Goal: Task Accomplishment & Management: Manage account settings

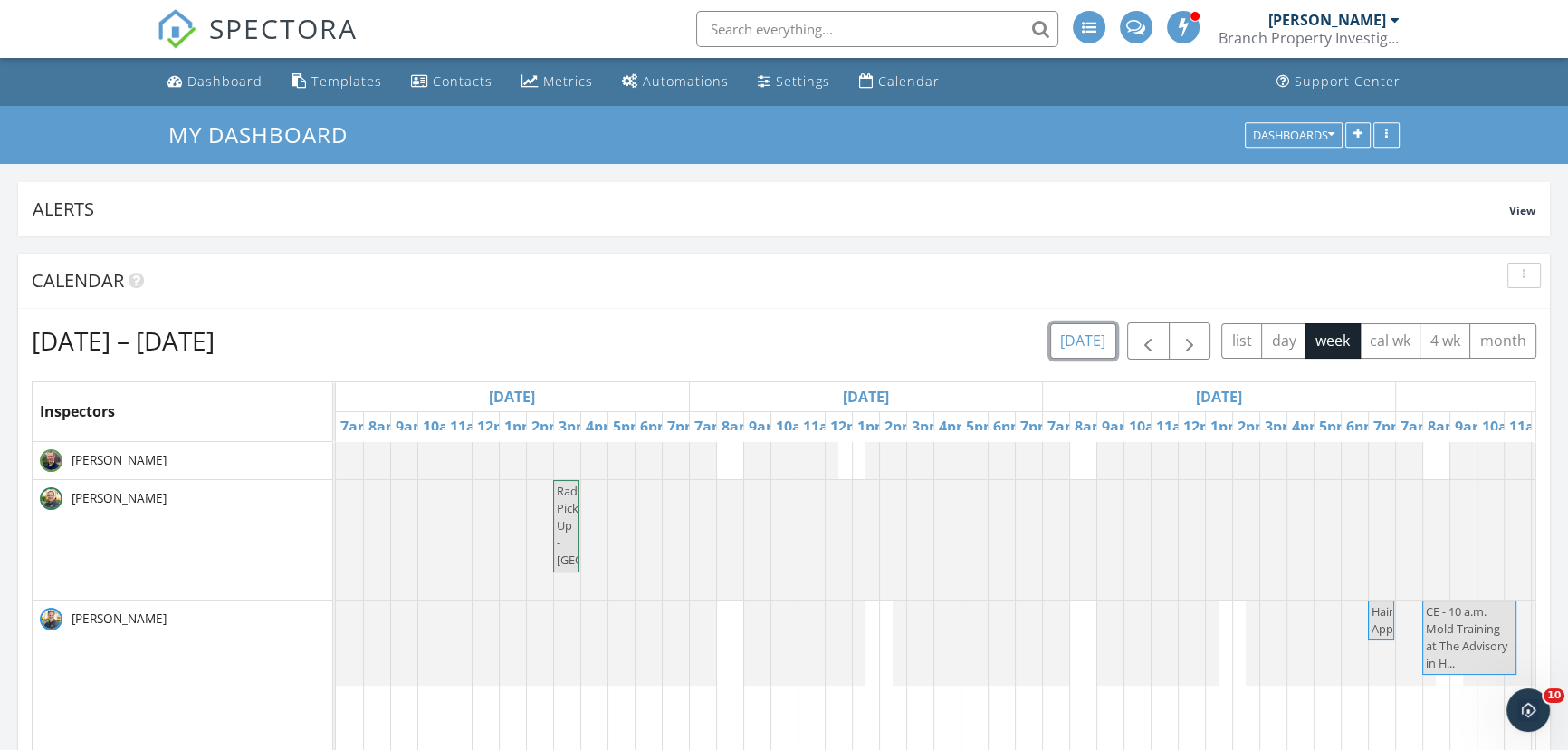
click at [1096, 346] on button "today" at bounding box center [1083, 341] width 66 height 35
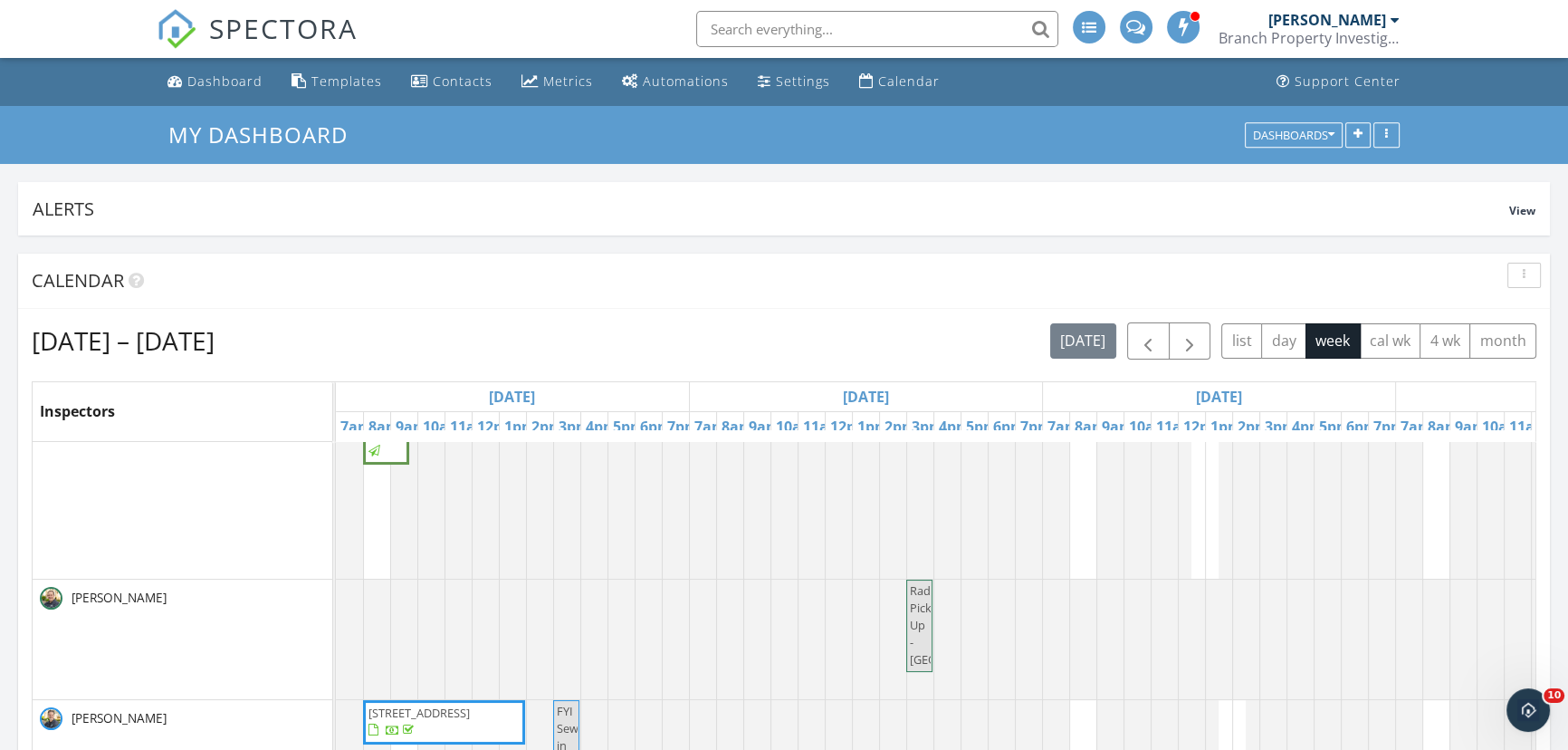
scroll to position [51, 0]
click at [433, 705] on span "341 Westwood Dr N , Golden Valley 55422" at bounding box center [419, 713] width 101 height 17
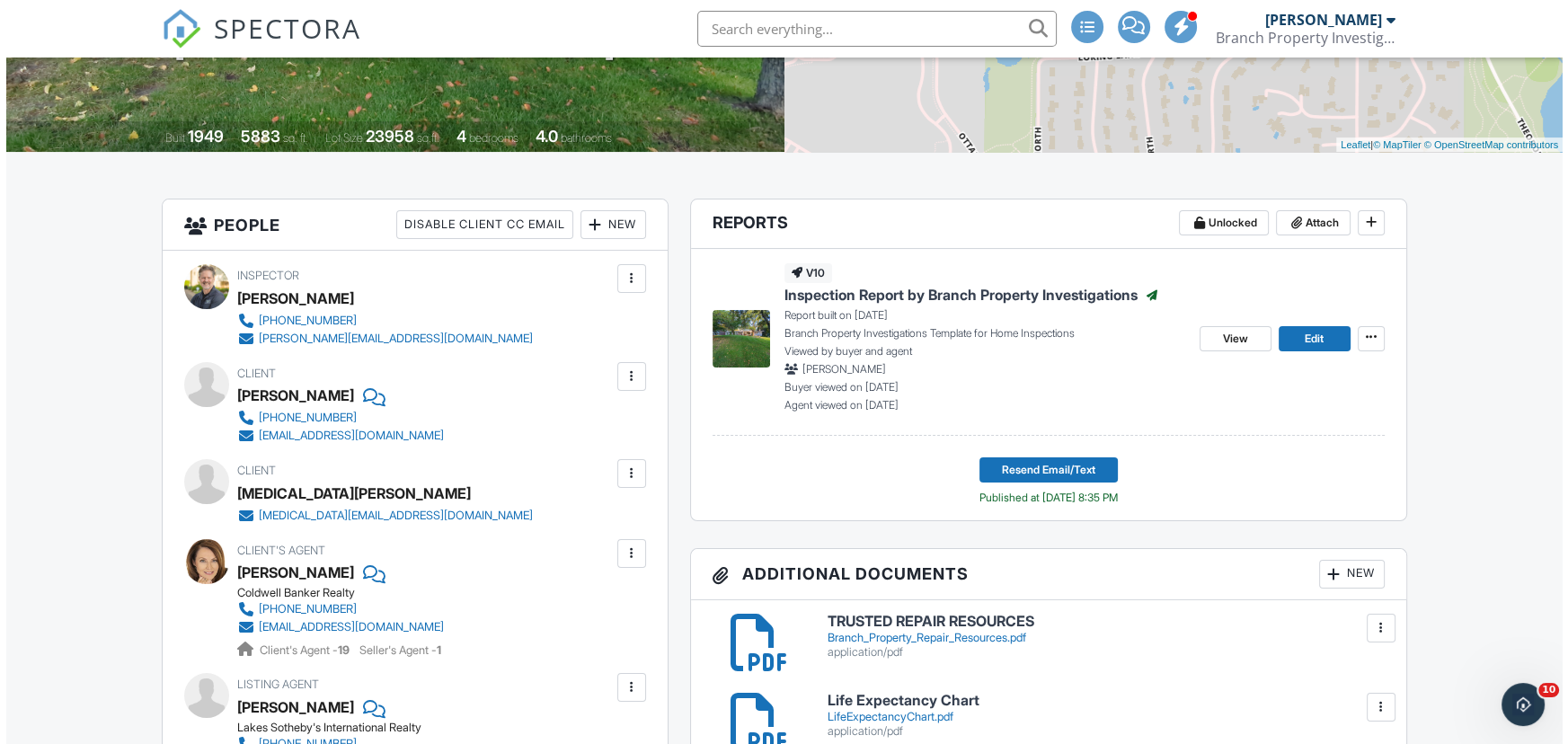
scroll to position [326, 0]
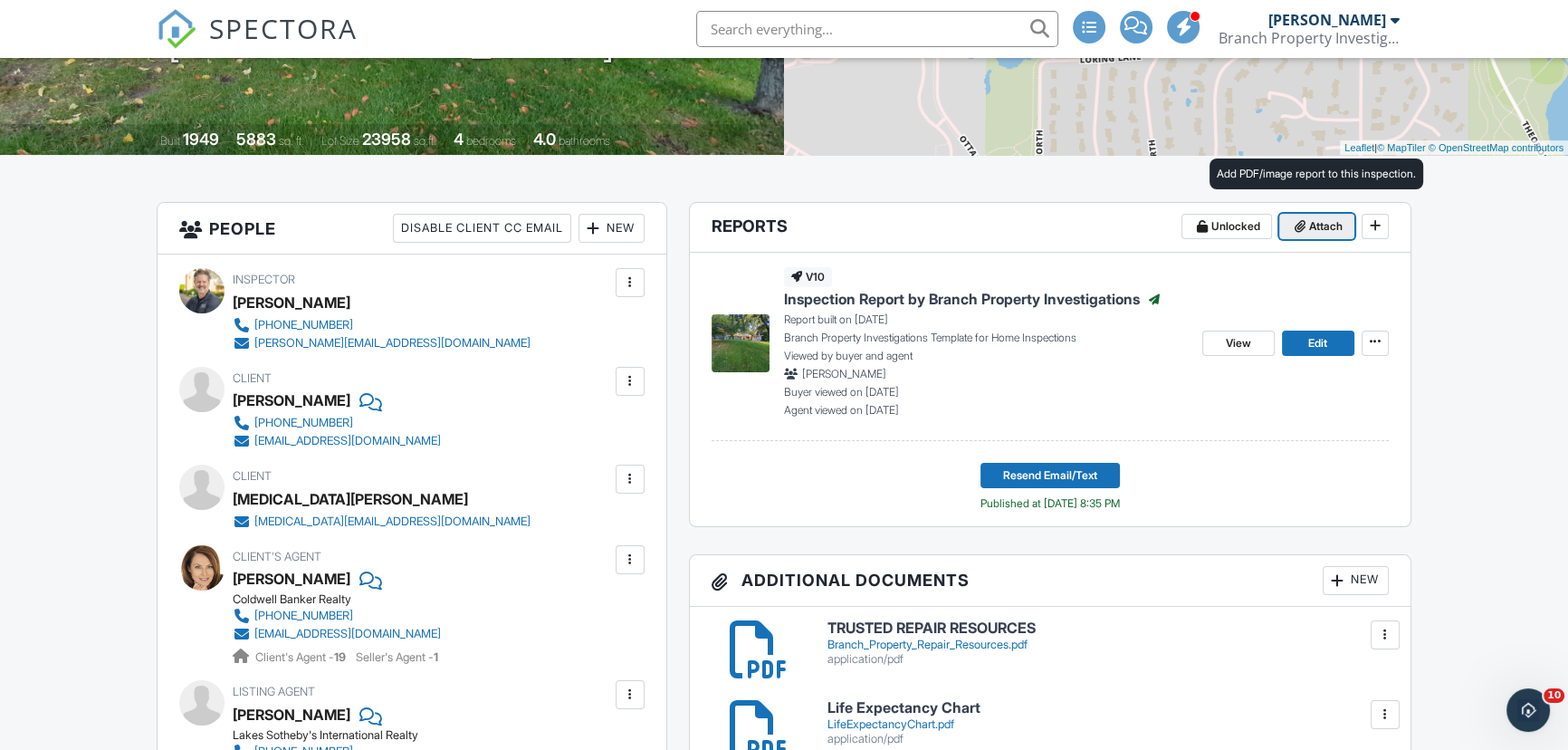
click at [1314, 225] on span "Attach" at bounding box center [1326, 226] width 33 height 18
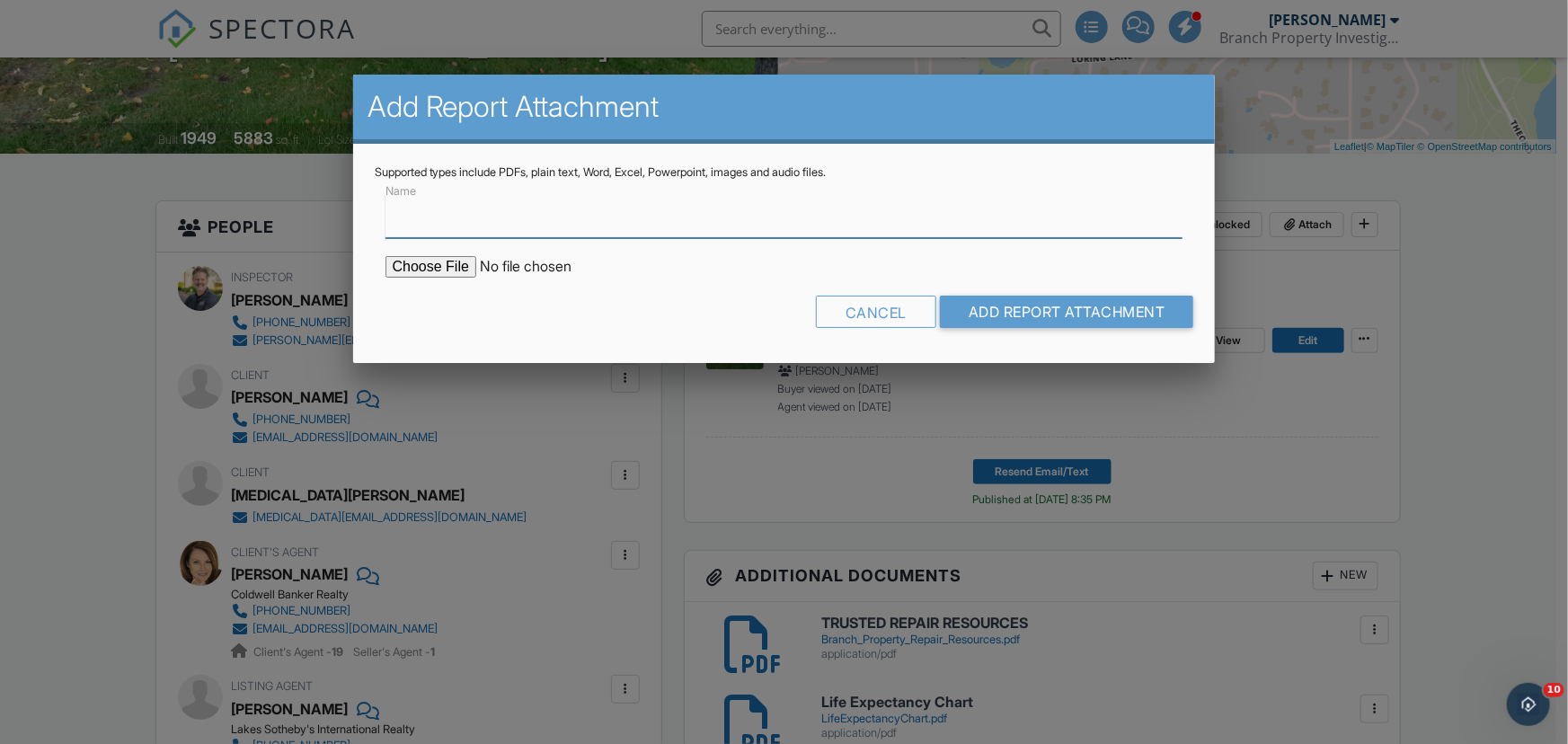
click at [593, 221] on input "Name" at bounding box center [784, 215] width 798 height 44
type input "Sewer Line Inspection Report"
click at [417, 265] on input "file" at bounding box center [538, 267] width 305 height 21
click at [419, 267] on input "file" at bounding box center [538, 267] width 305 height 21
type input "C:\fakepath\9412 Lakeside Trail - Sewer Inspection.pdf"
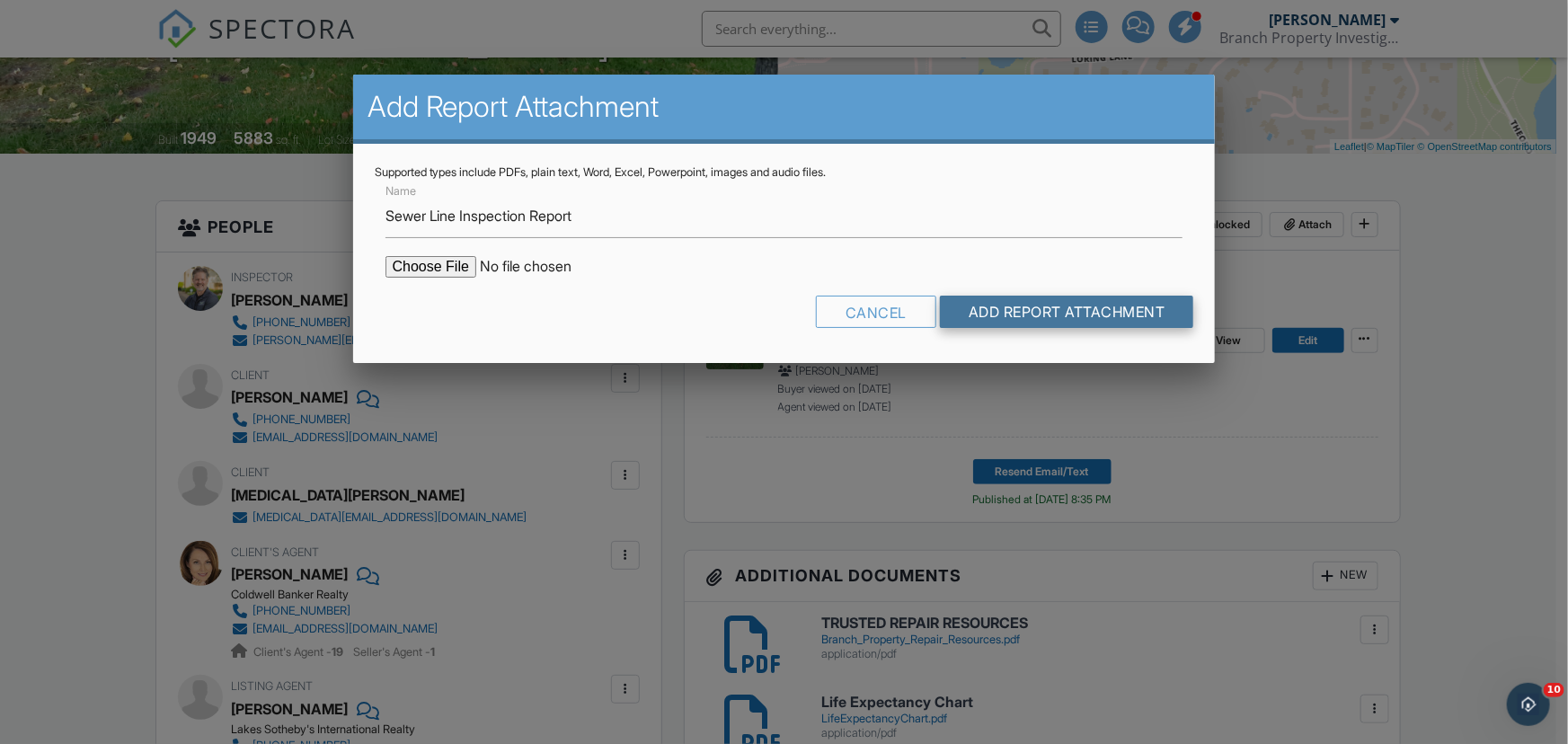
click at [1025, 316] on input "Add Report Attachment" at bounding box center [1067, 311] width 255 height 32
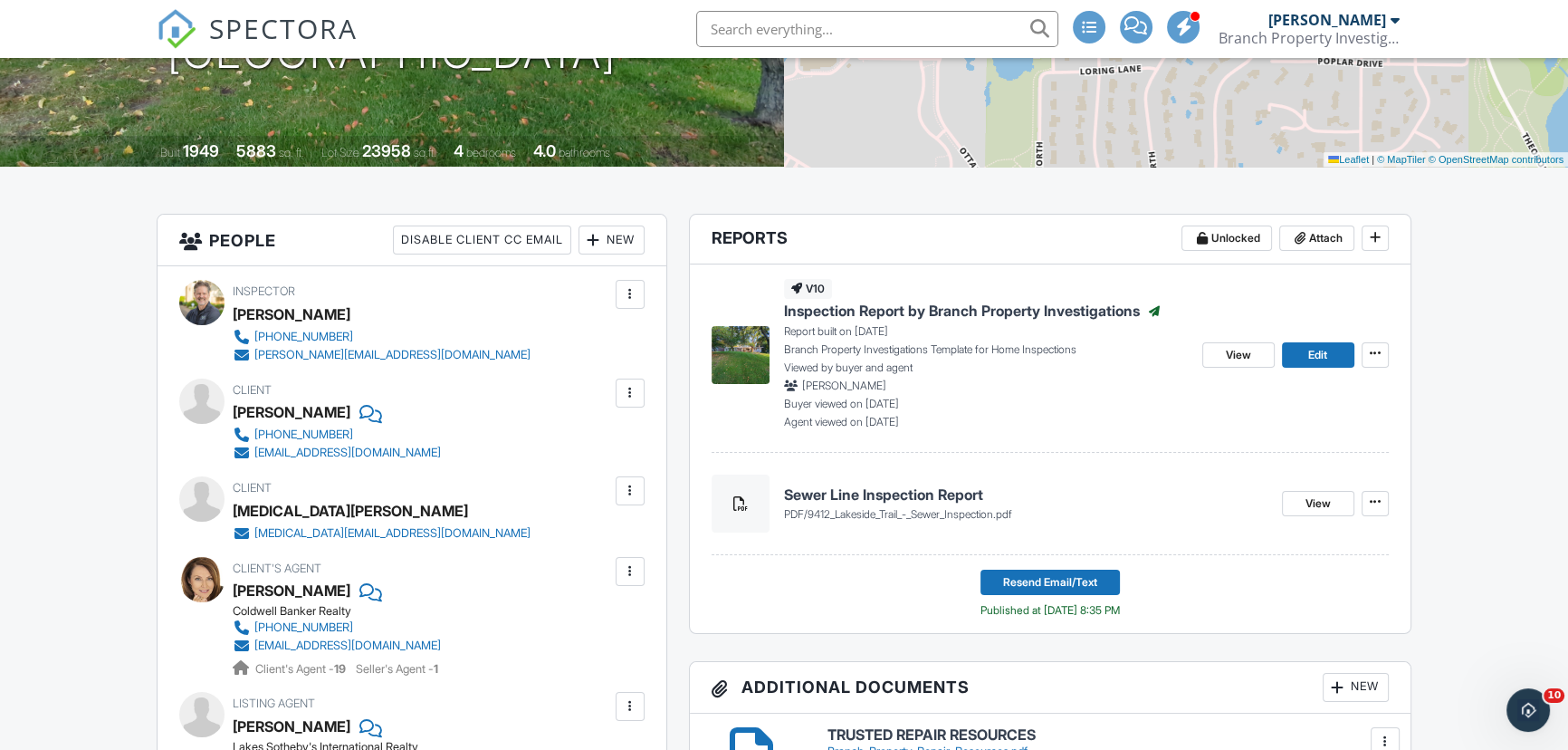
scroll to position [328, 0]
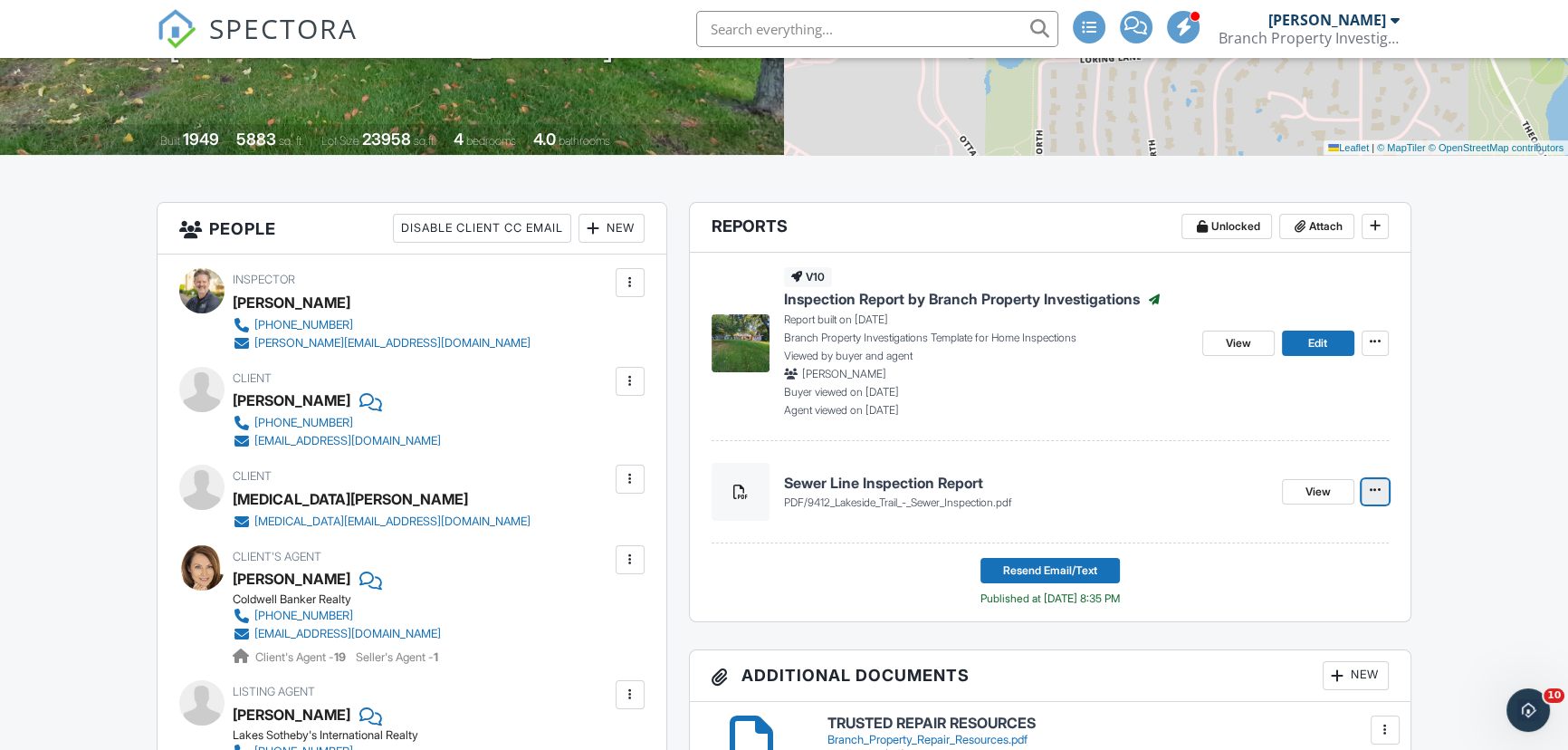
click at [1371, 485] on icon at bounding box center [1375, 490] width 11 height 13
click at [1241, 542] on input "Delete" at bounding box center [1285, 539] width 185 height 40
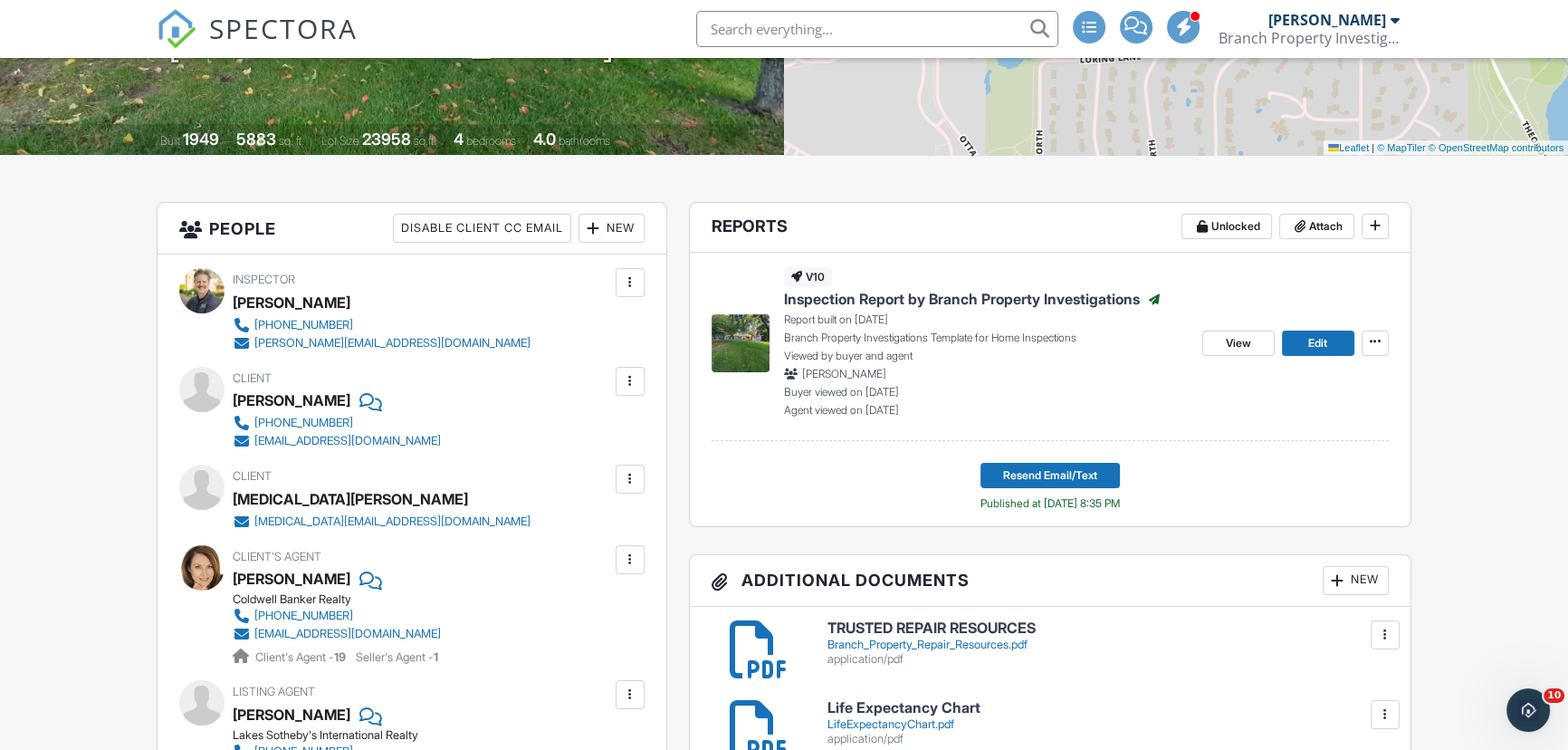
scroll to position [0, 0]
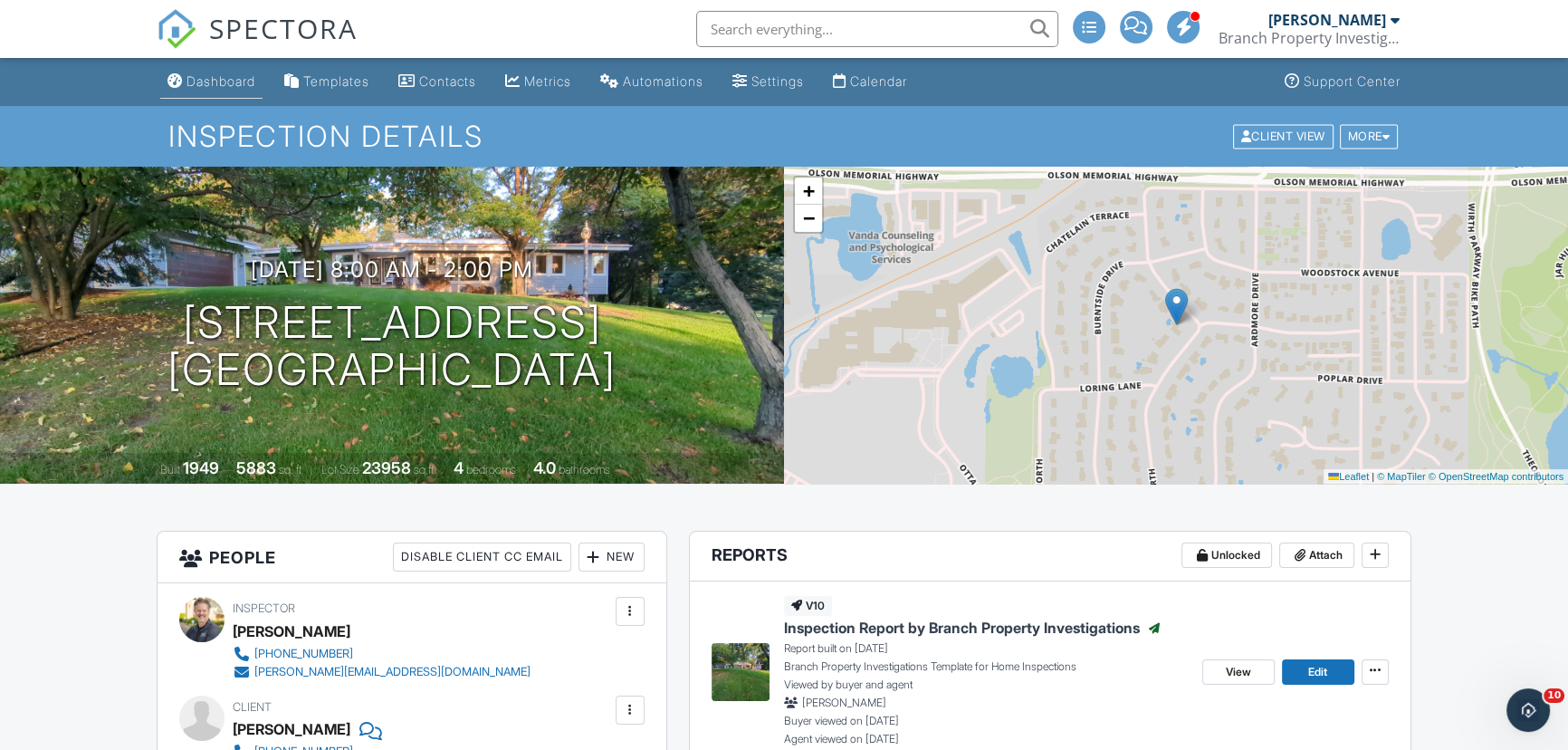
click at [220, 69] on link "Dashboard" at bounding box center [211, 82] width 102 height 33
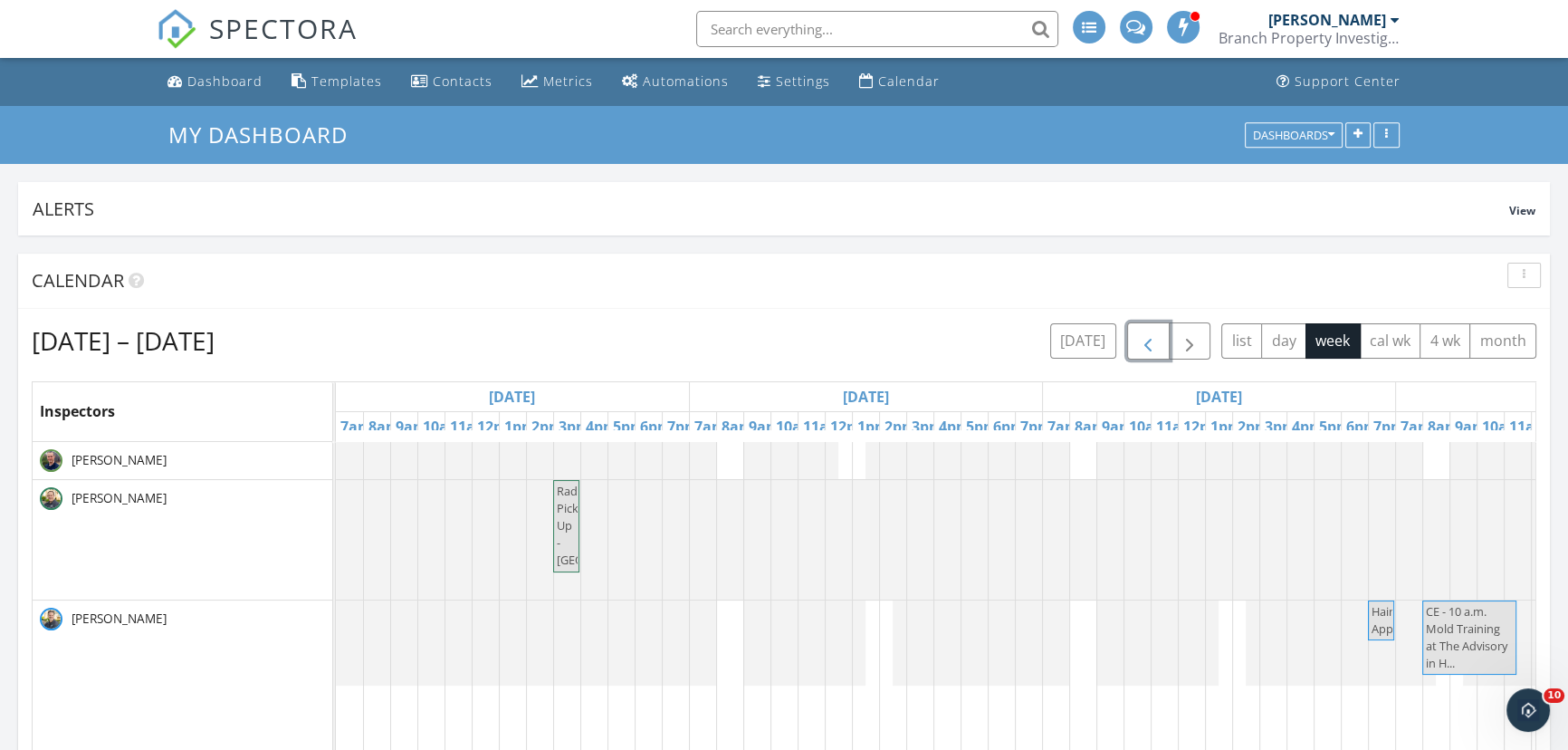
click at [1161, 341] on button "button" at bounding box center [1148, 341] width 42 height 37
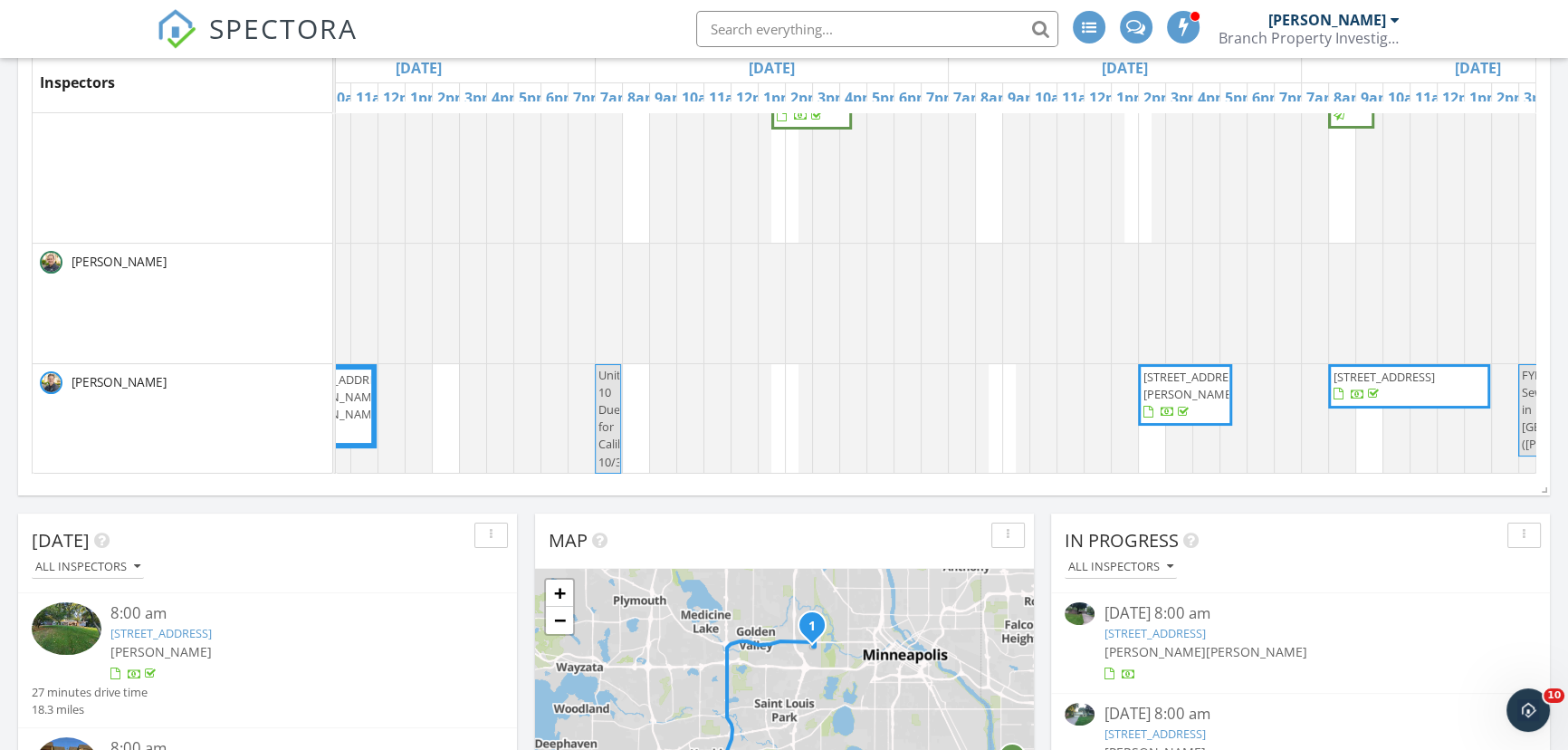
scroll to position [106, 1154]
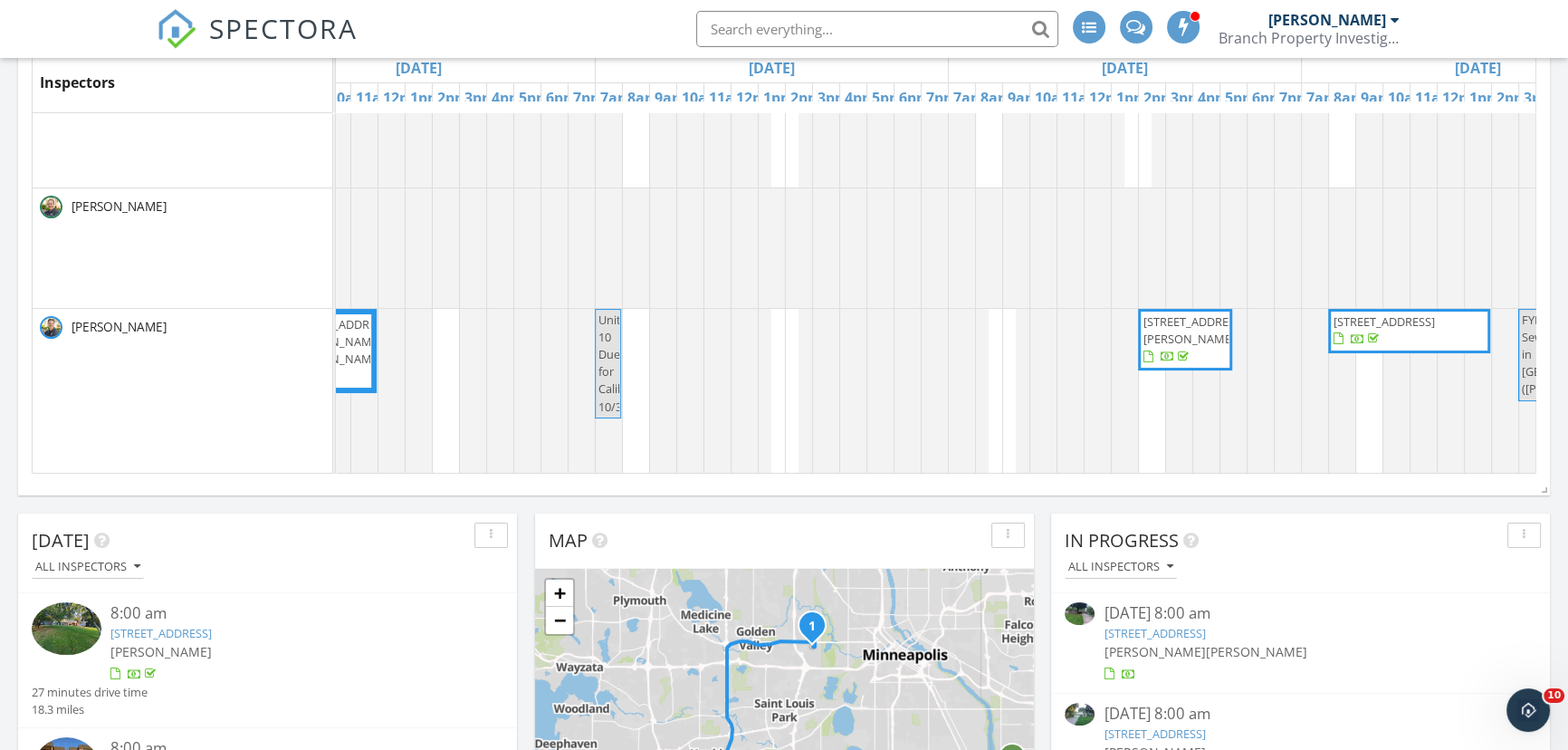
click at [1159, 314] on span "9412 Lakeside Trail , Champlin 55316" at bounding box center [1193, 330] width 101 height 33
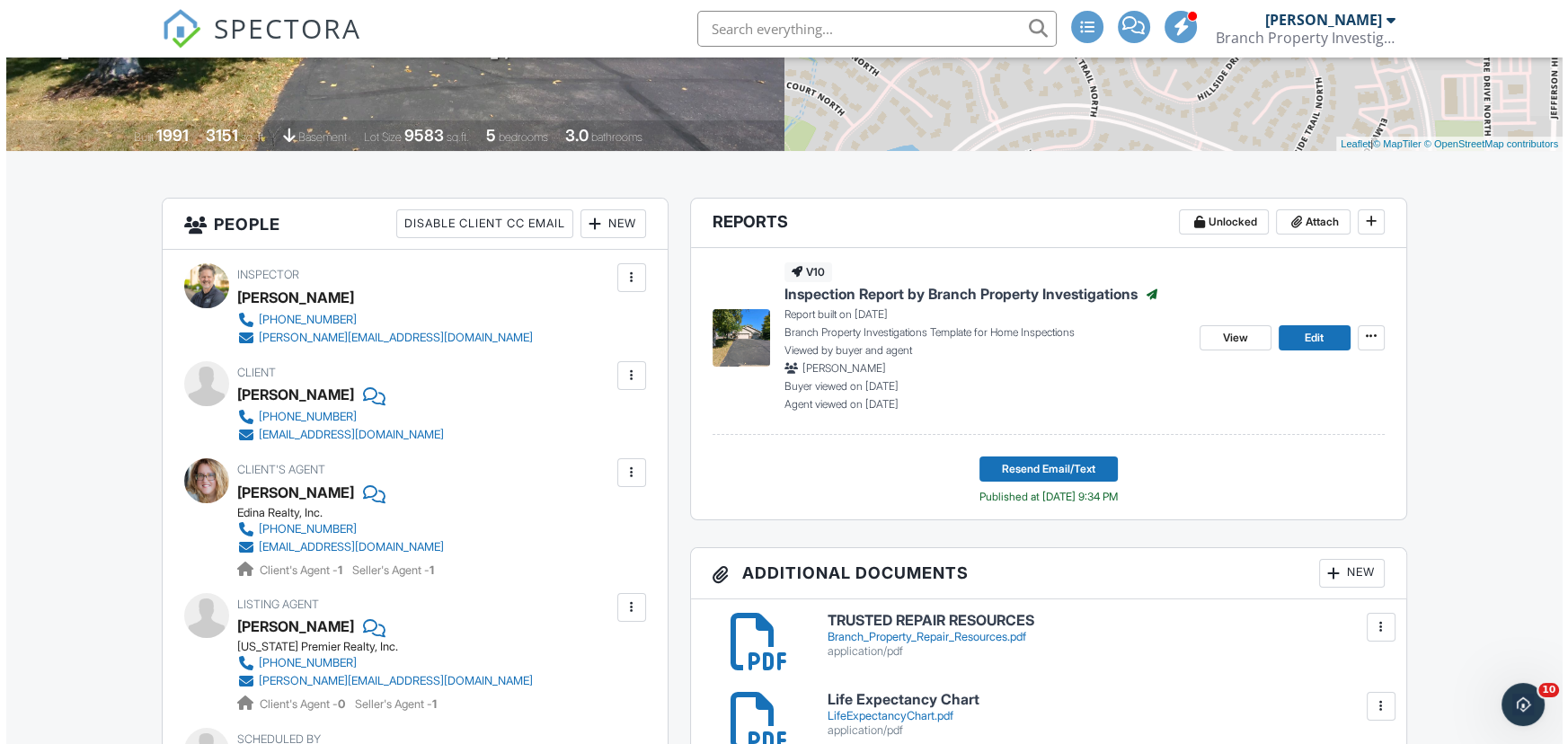
scroll to position [326, 0]
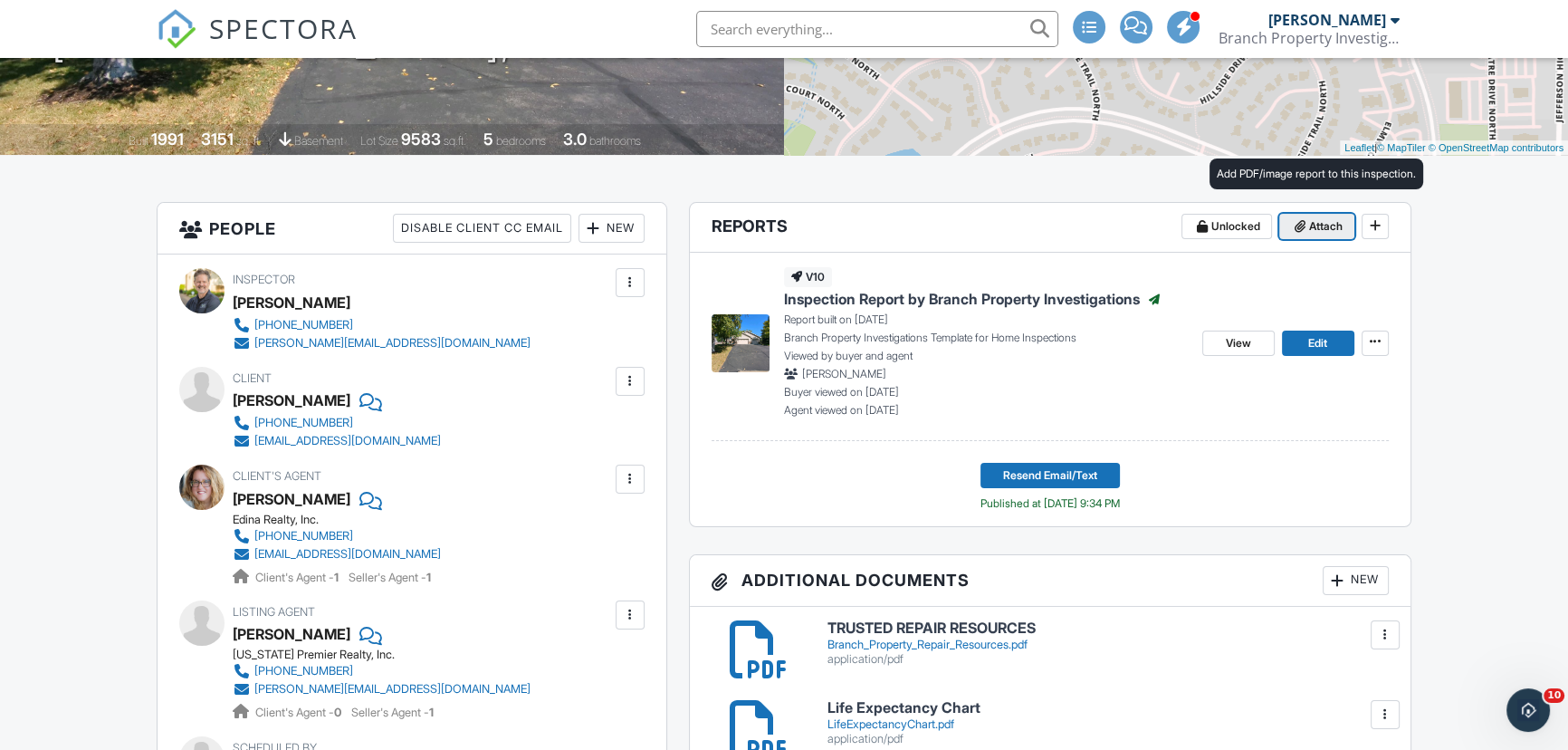
click at [1326, 217] on span "Attach" at bounding box center [1326, 226] width 33 height 18
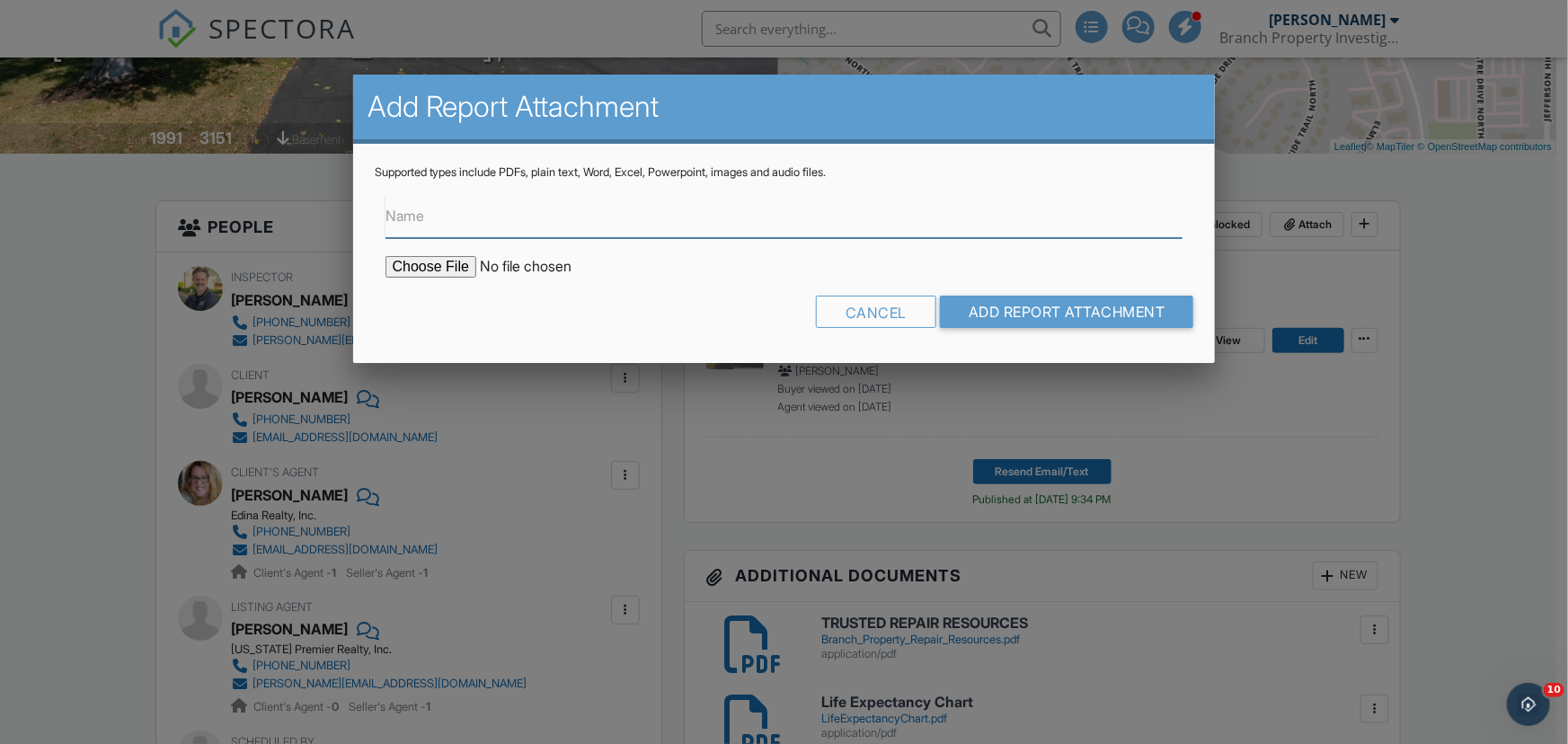
click at [515, 212] on input "Name" at bounding box center [784, 215] width 798 height 44
type input "Sewer Line Inspection Report"
click at [412, 273] on input "file" at bounding box center [538, 267] width 305 height 21
type input "C:\fakepath\9412 Lakeside Trail - Sewer Inspection.pdf"
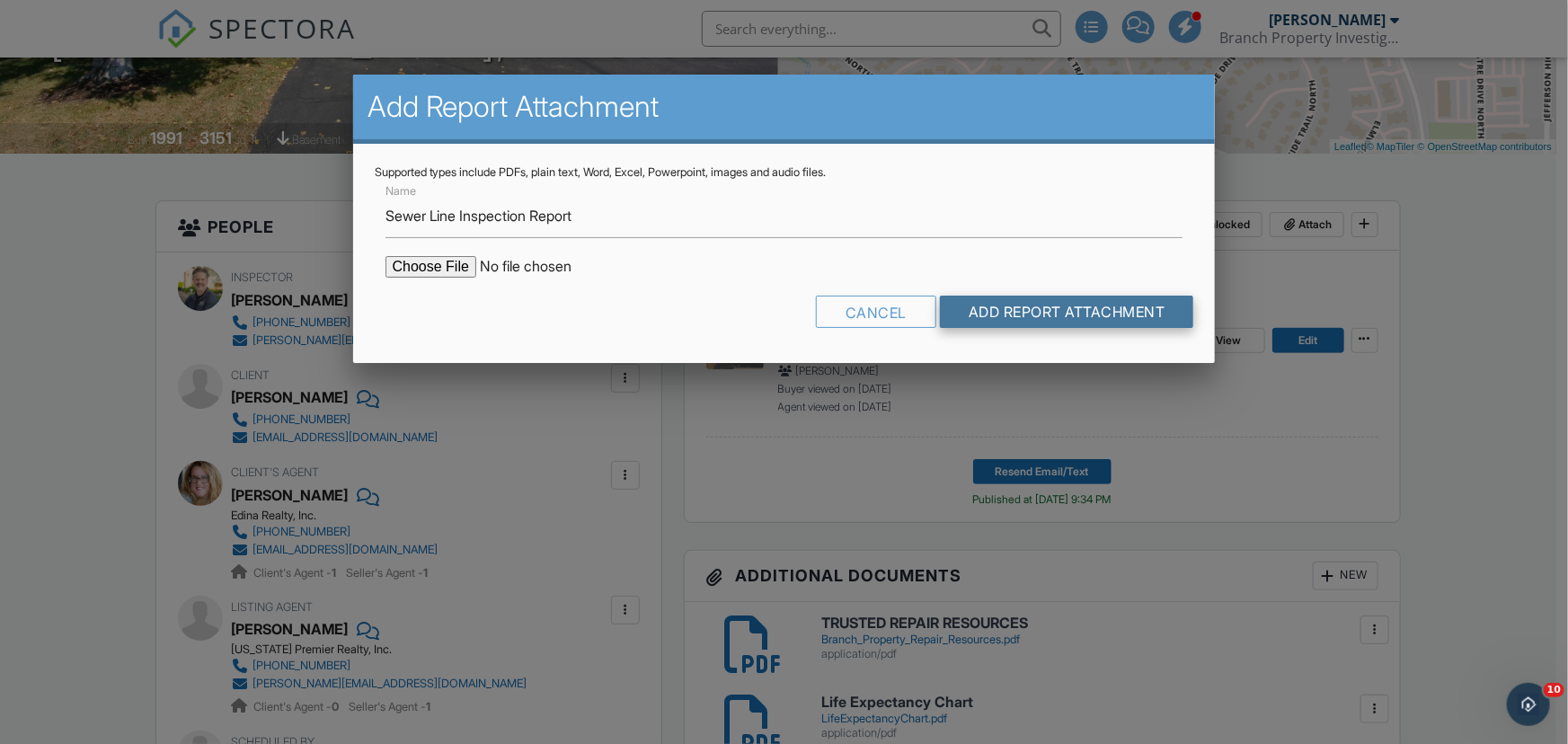
click at [1068, 313] on input "Add Report Attachment" at bounding box center [1067, 311] width 255 height 32
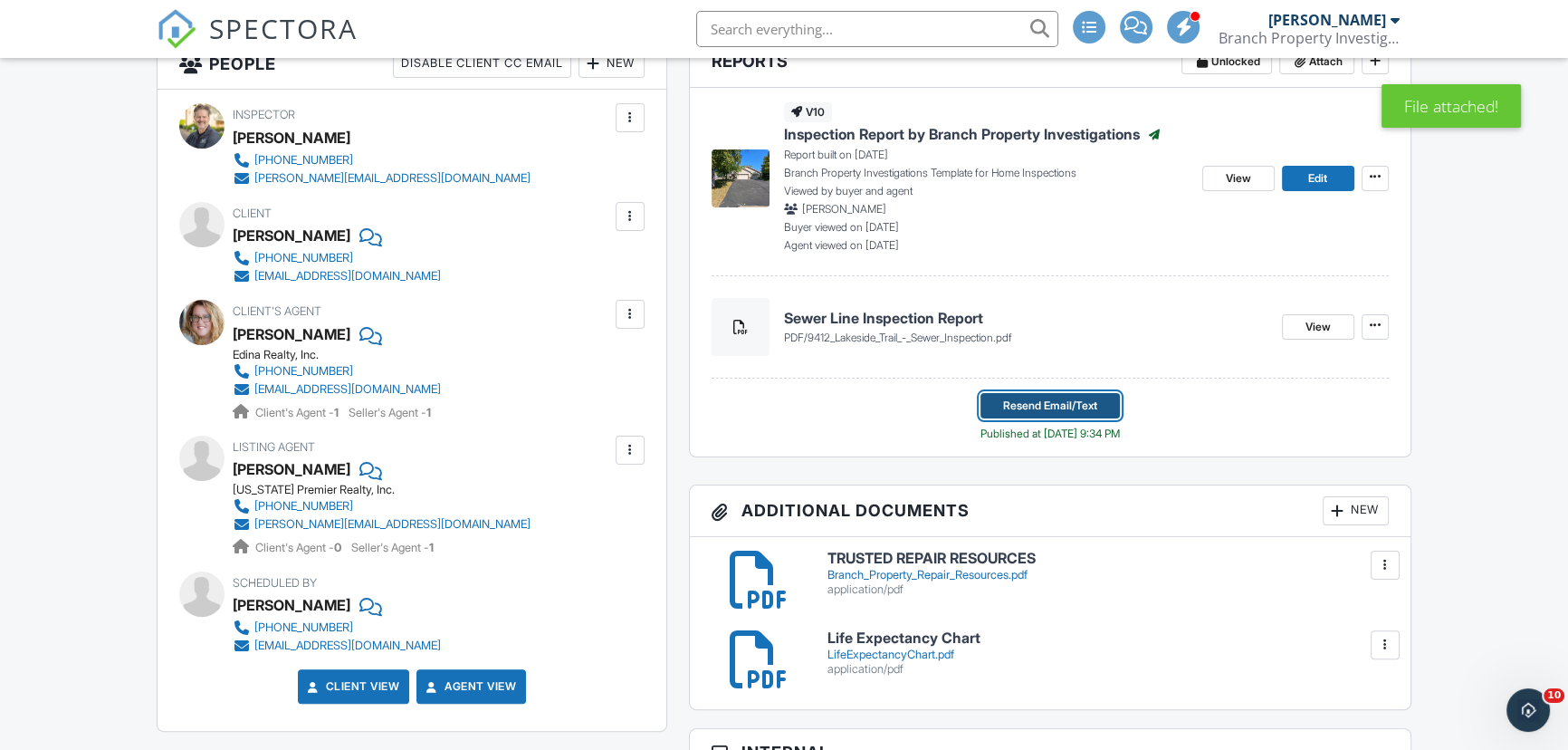
click at [1020, 408] on span "Resend Email/Text" at bounding box center [1051, 405] width 94 height 18
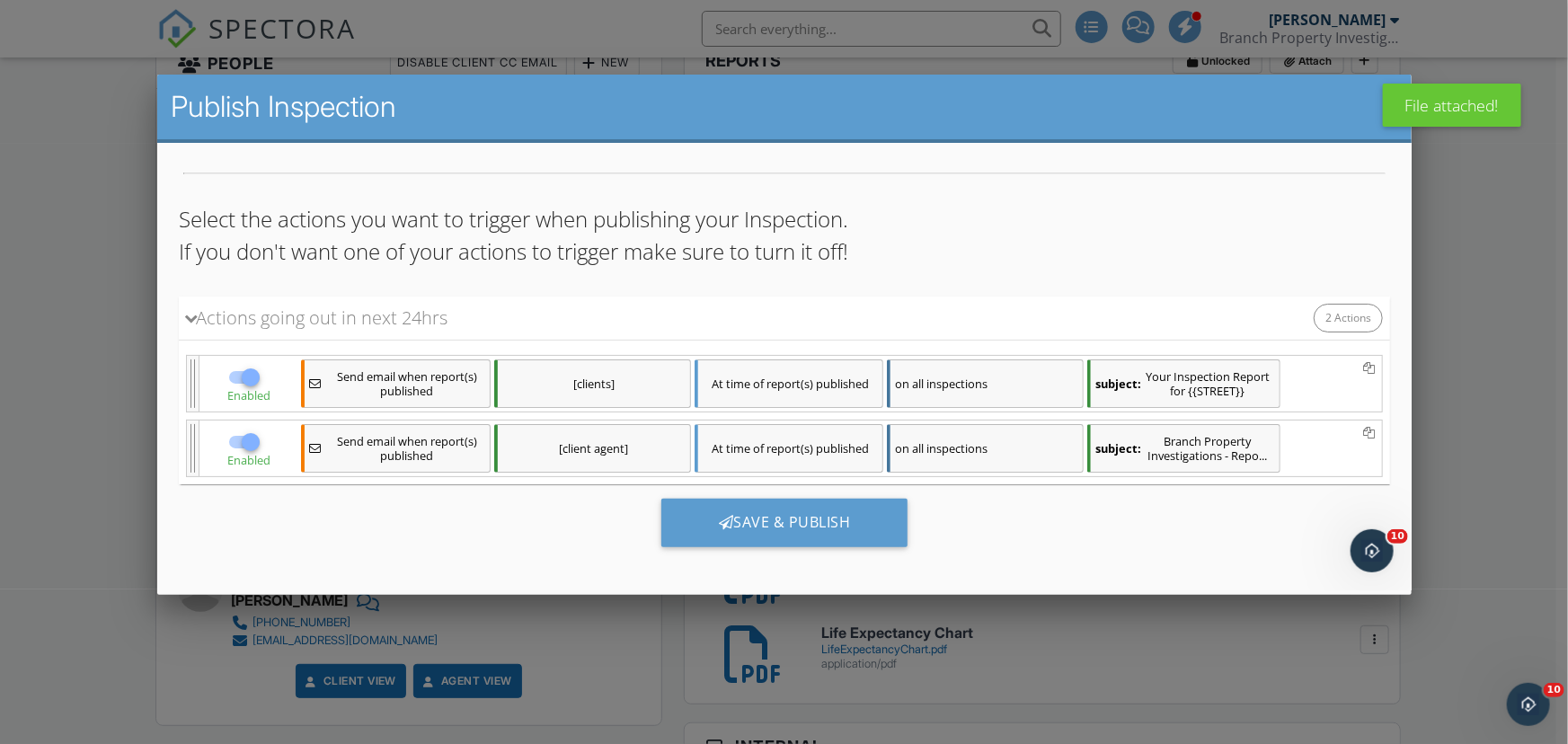
scroll to position [85, 0]
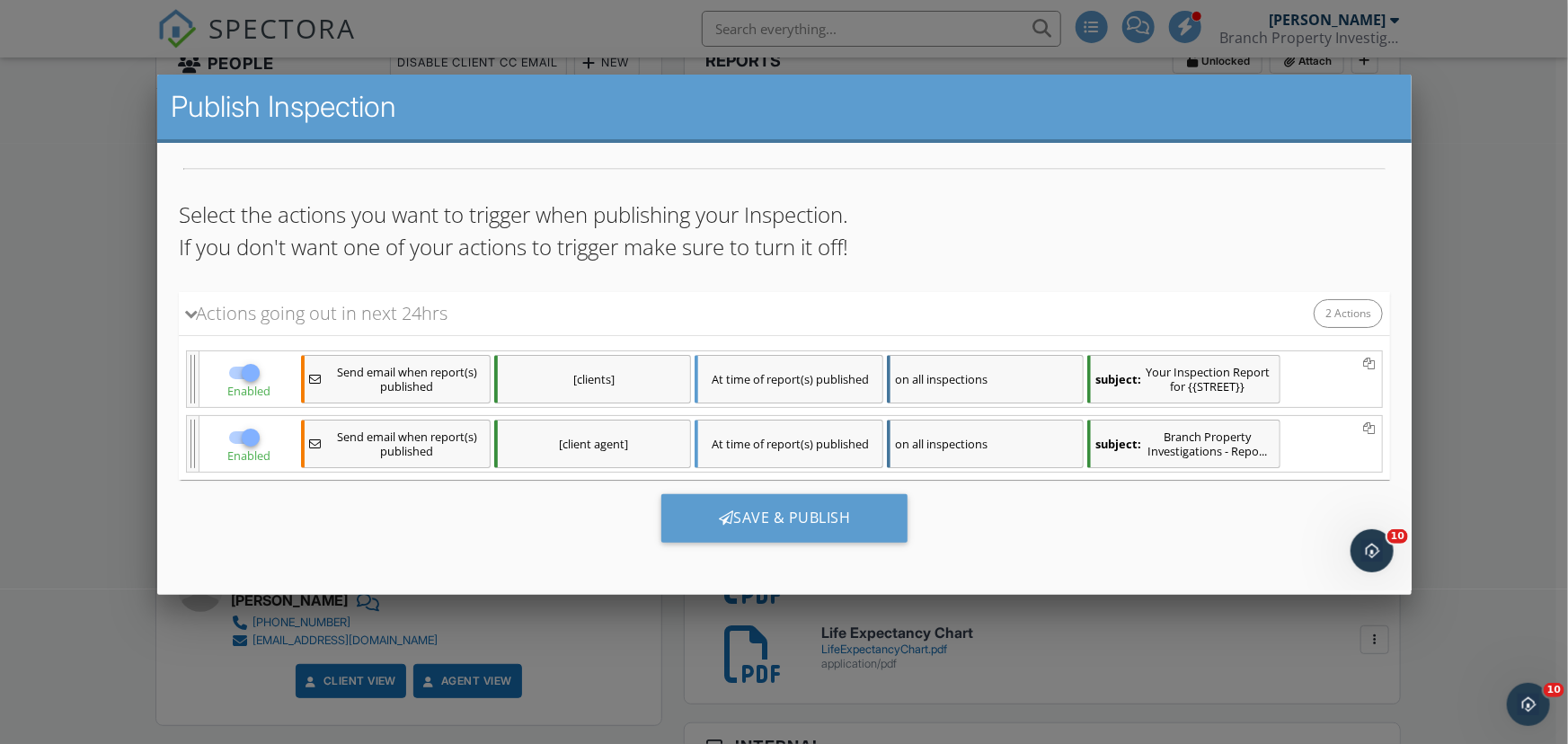
click at [543, 373] on div "[clients]" at bounding box center [592, 378] width 197 height 49
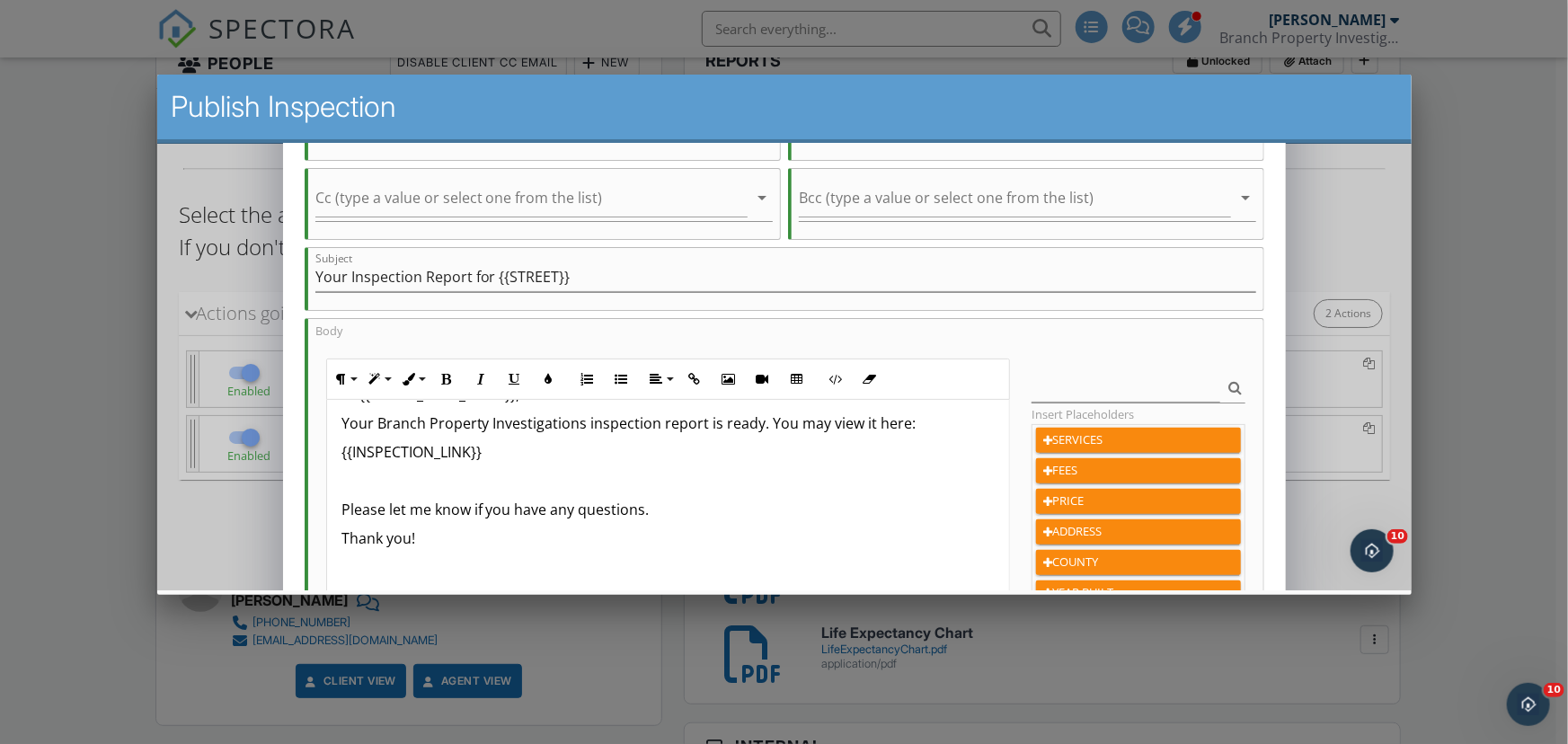
scroll to position [39, 0]
click at [753, 418] on p "Your Branch Property Investigations inspection report is ready. You may view it…" at bounding box center [667, 421] width 655 height 21
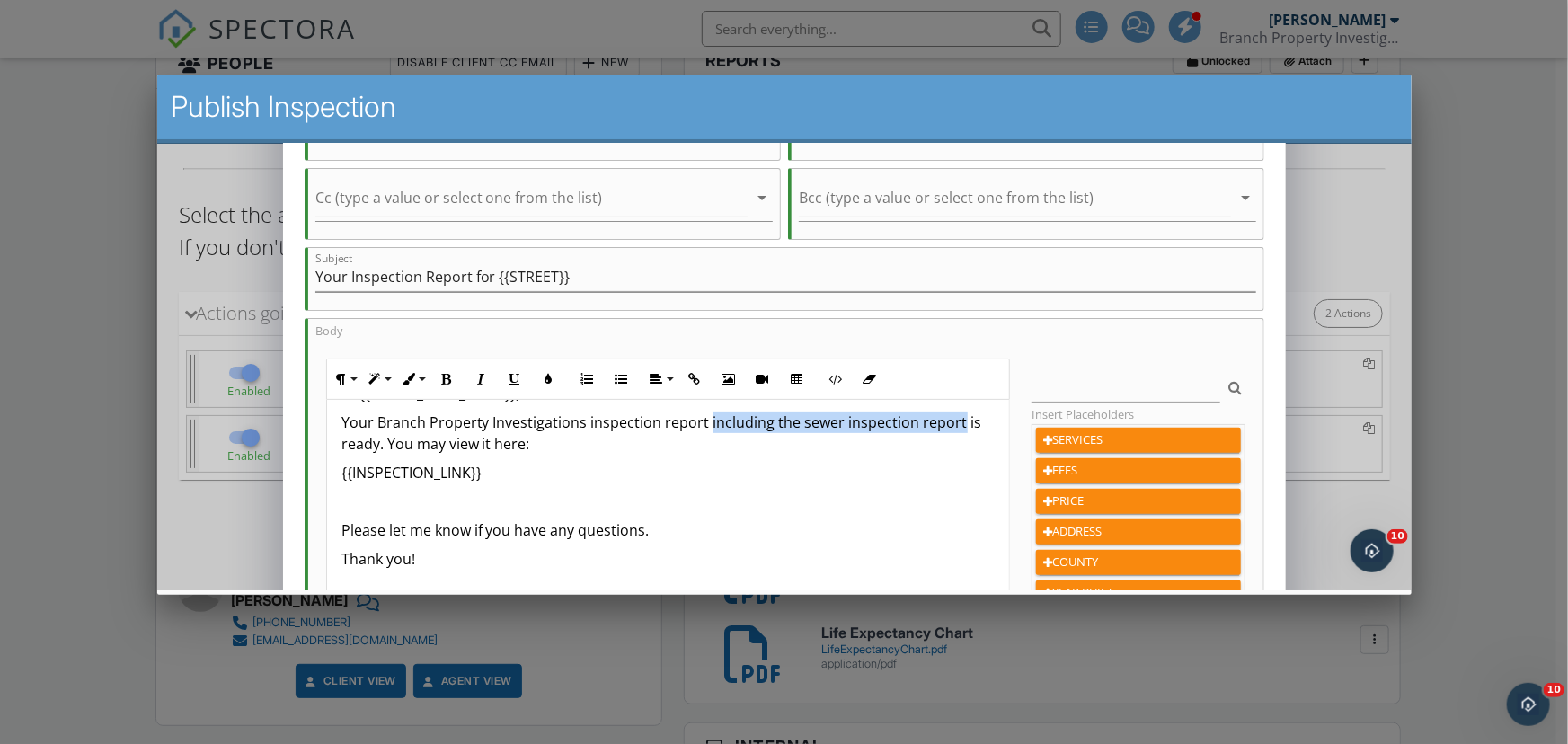
drag, startPoint x: 702, startPoint y: 418, endPoint x: 951, endPoint y: 420, distance: 249.0
click at [951, 420] on p "Your Branch Property Investigations inspection report including the sewer inspe…" at bounding box center [667, 432] width 655 height 43
copy p "including the sewer inspection report"
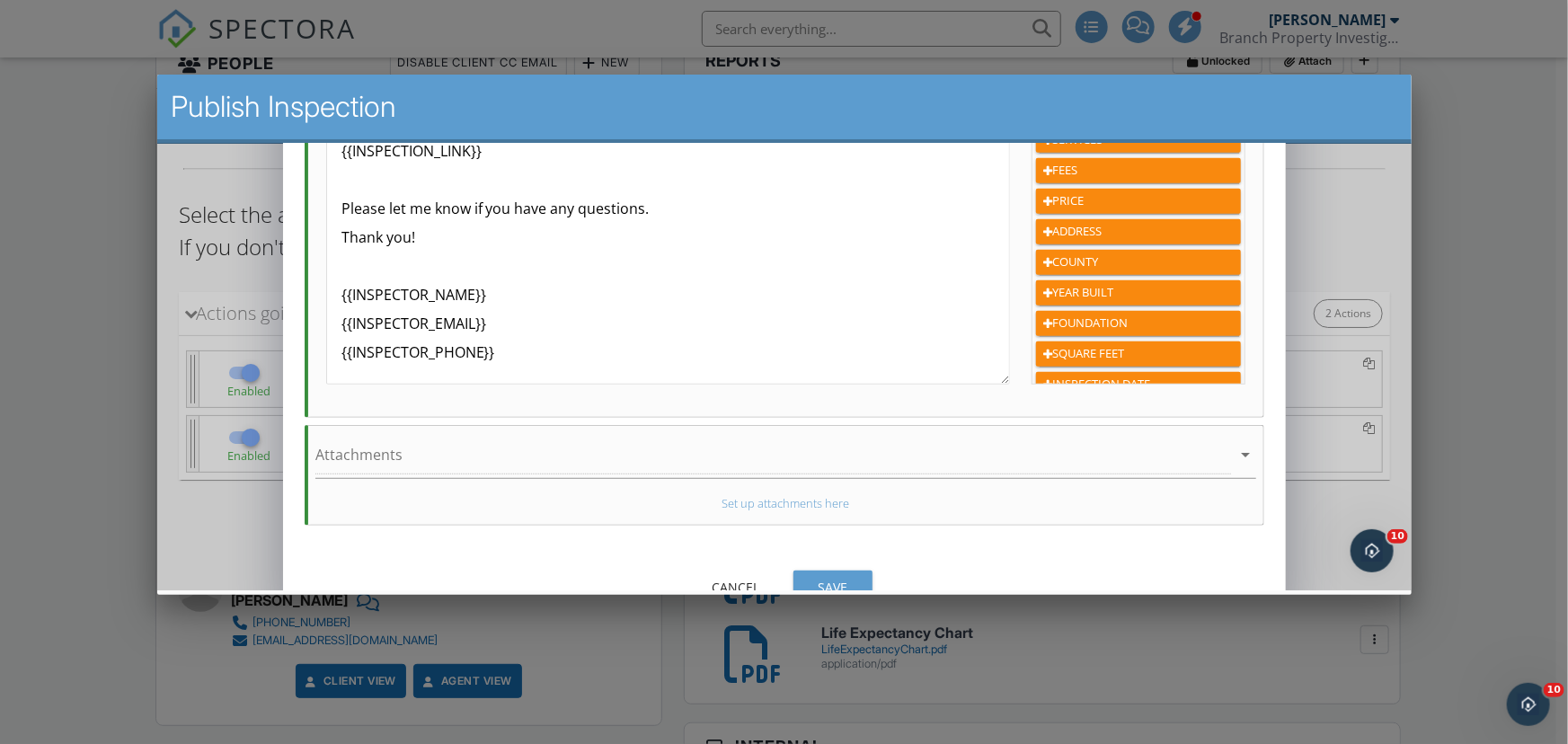
scroll to position [489, 0]
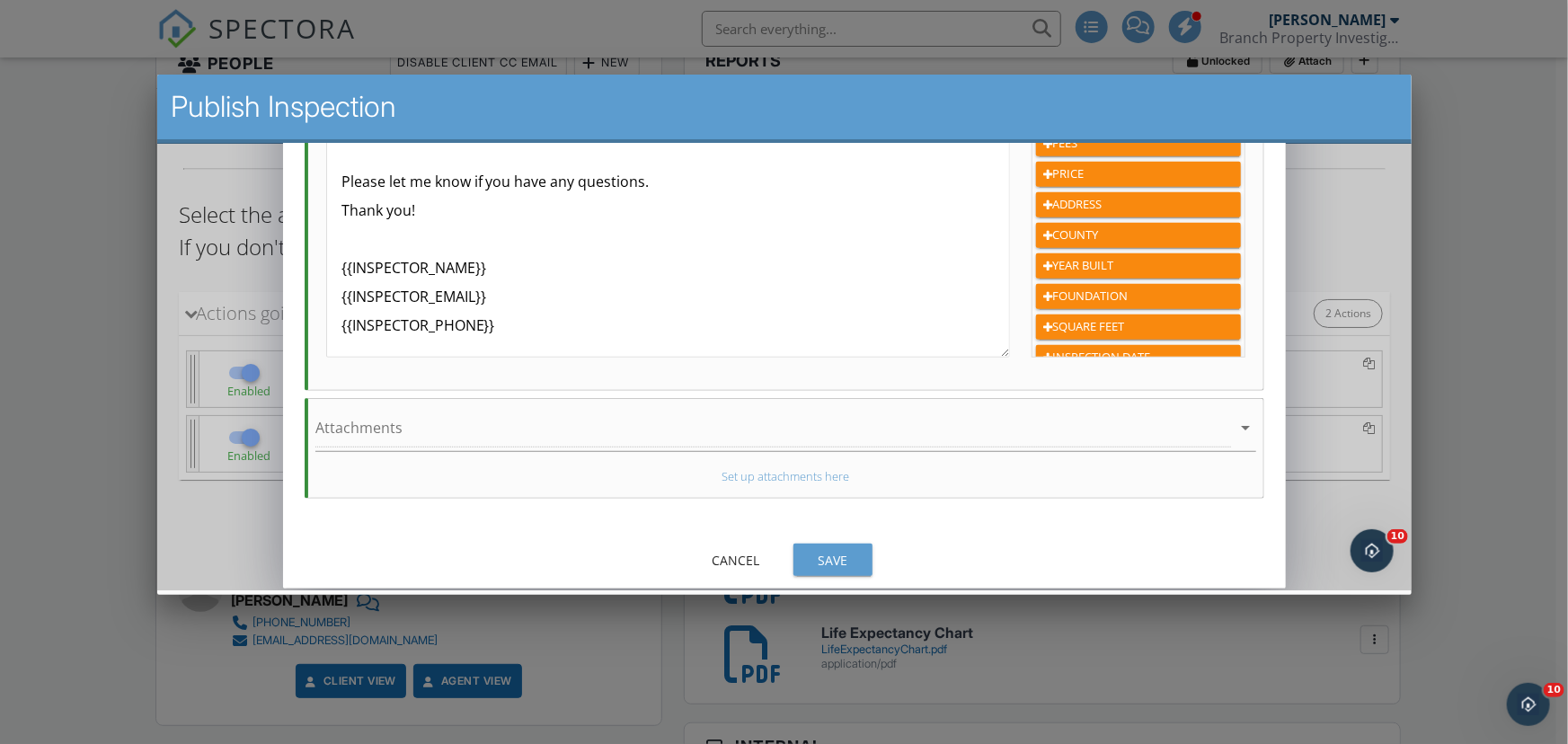
click at [838, 554] on div "Save" at bounding box center [832, 559] width 51 height 19
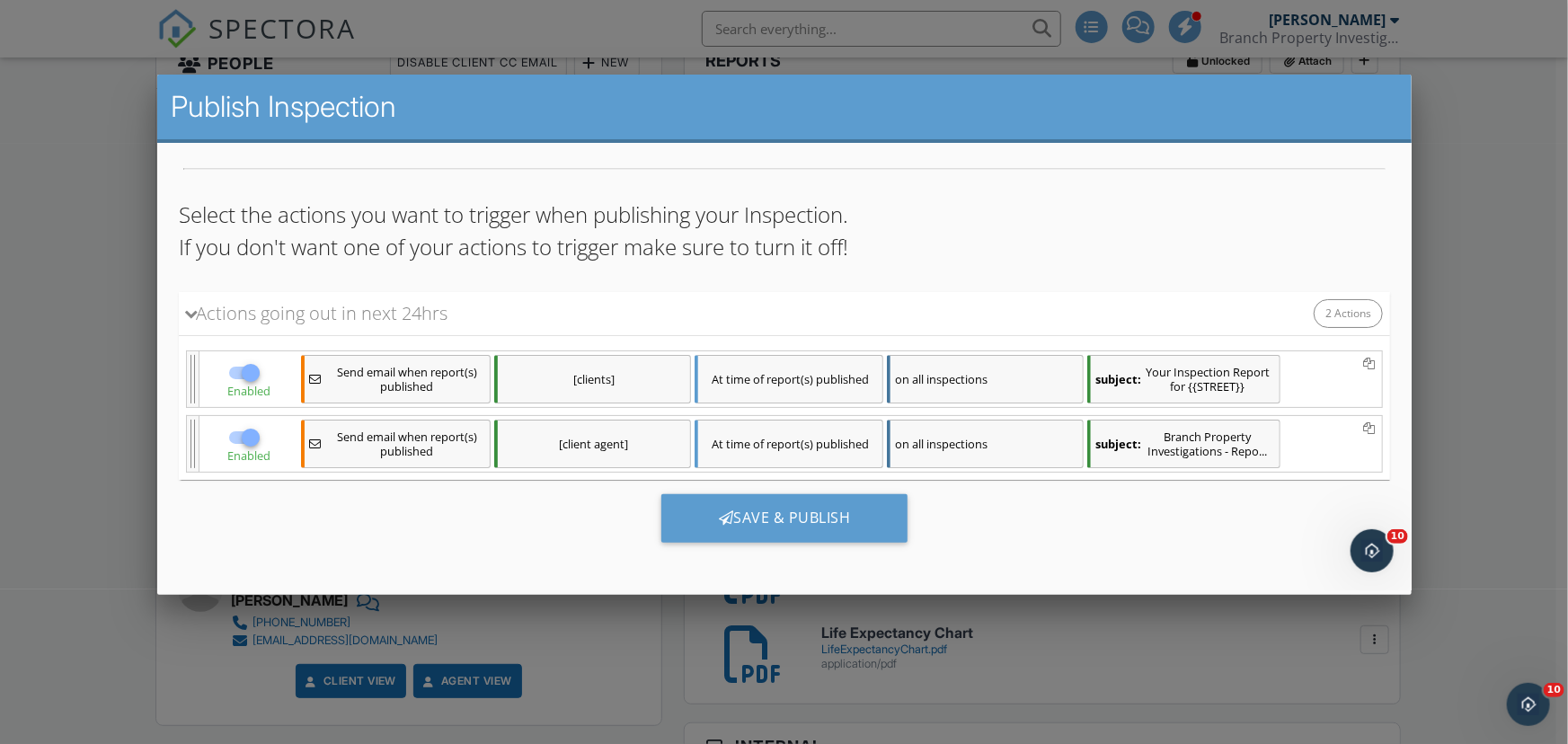
click at [569, 444] on div "[client agent]" at bounding box center [592, 443] width 197 height 49
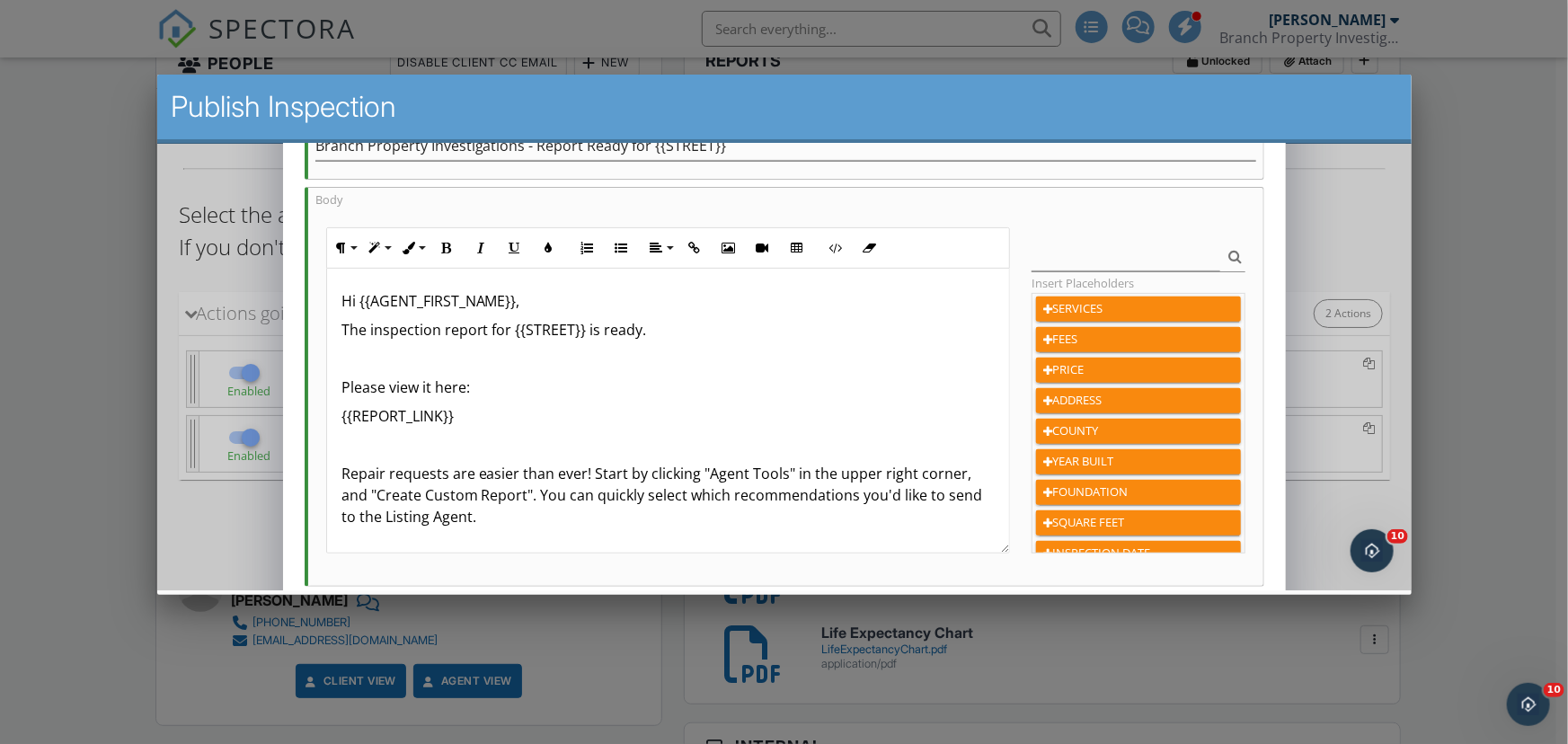
scroll to position [326, 0]
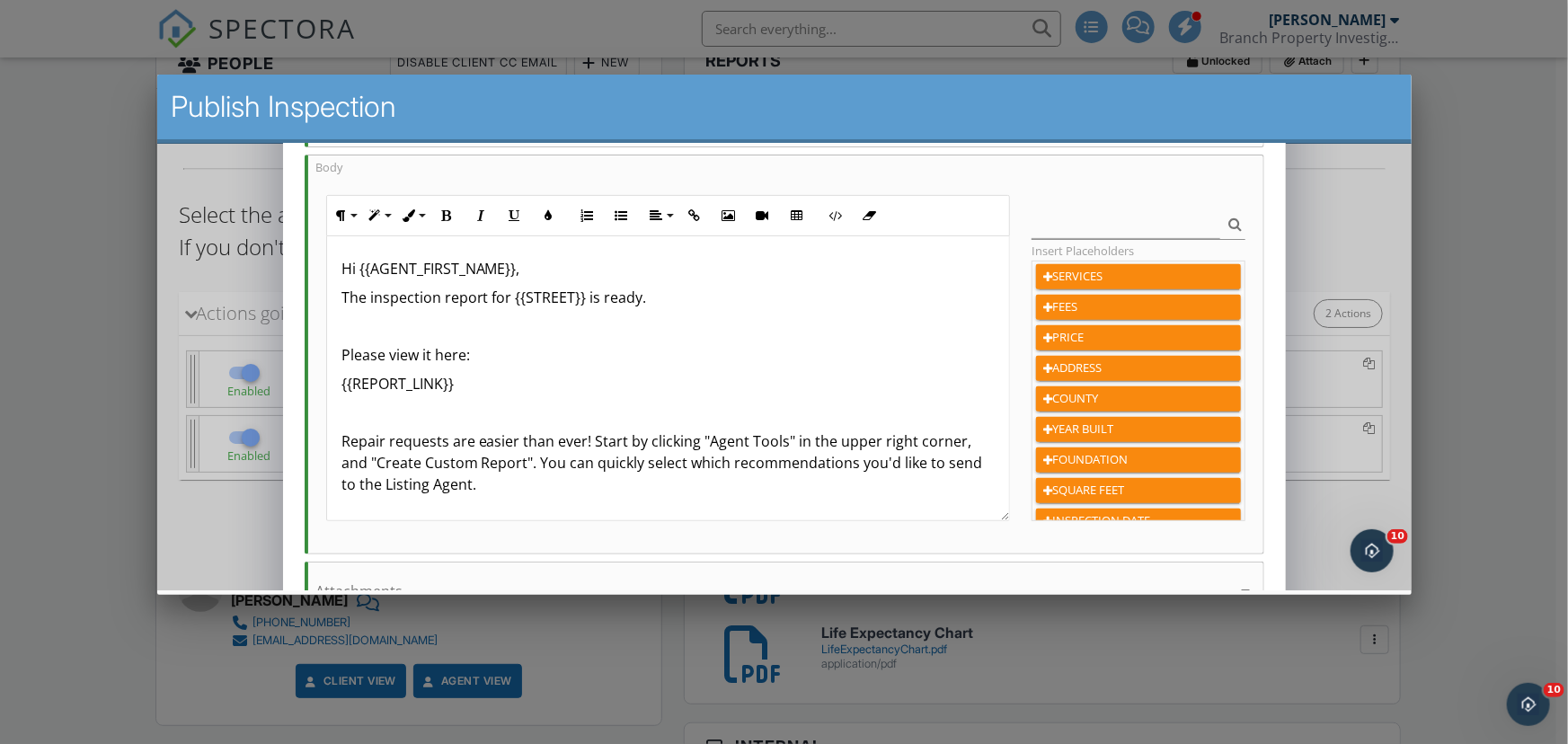
click at [479, 294] on p "The inspection report for {{STREET}} is ready." at bounding box center [667, 296] width 655 height 21
click at [488, 293] on p "The inspection report for {{STREET}} is ready." at bounding box center [667, 296] width 655 height 21
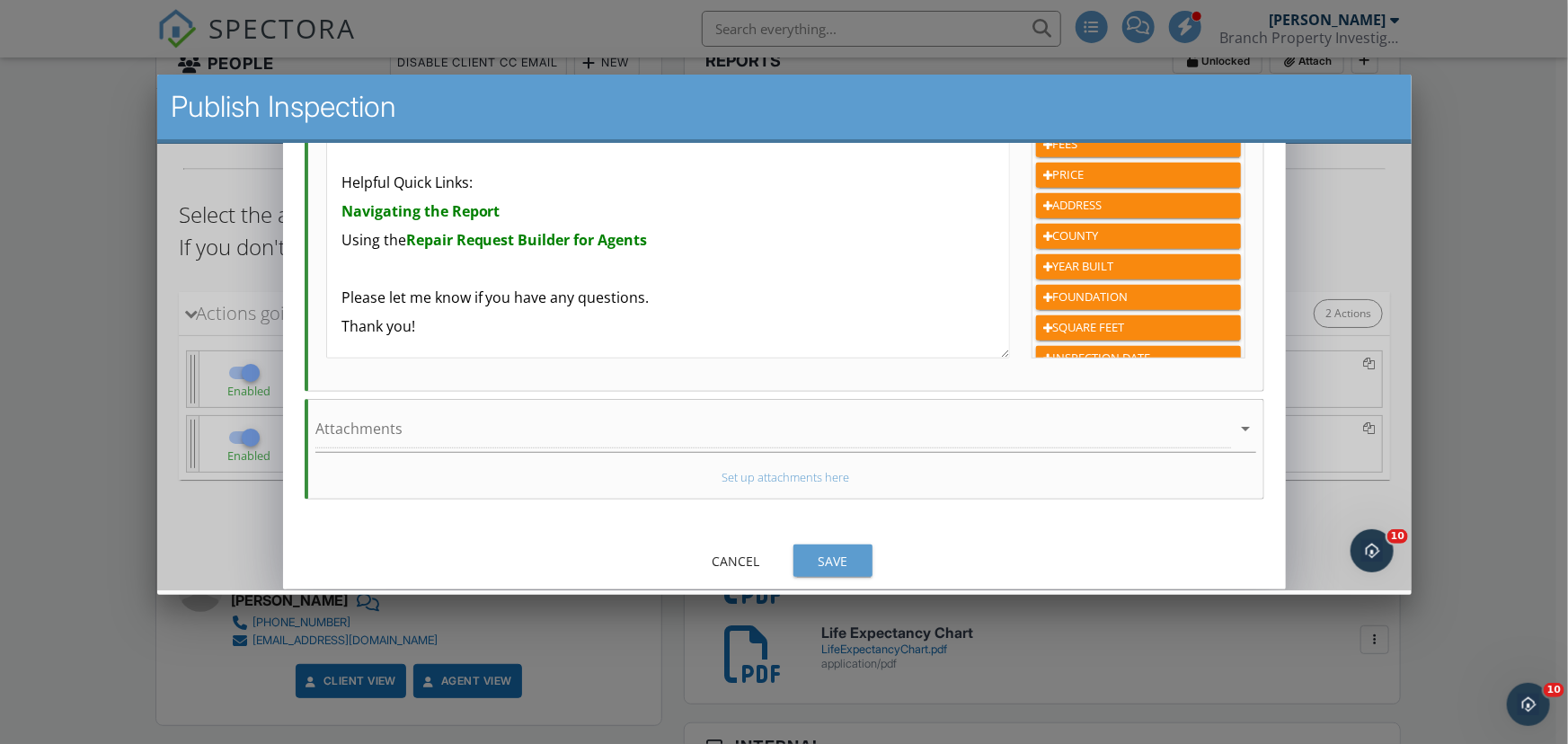
scroll to position [489, 0]
click at [847, 545] on button "Save" at bounding box center [831, 558] width 79 height 32
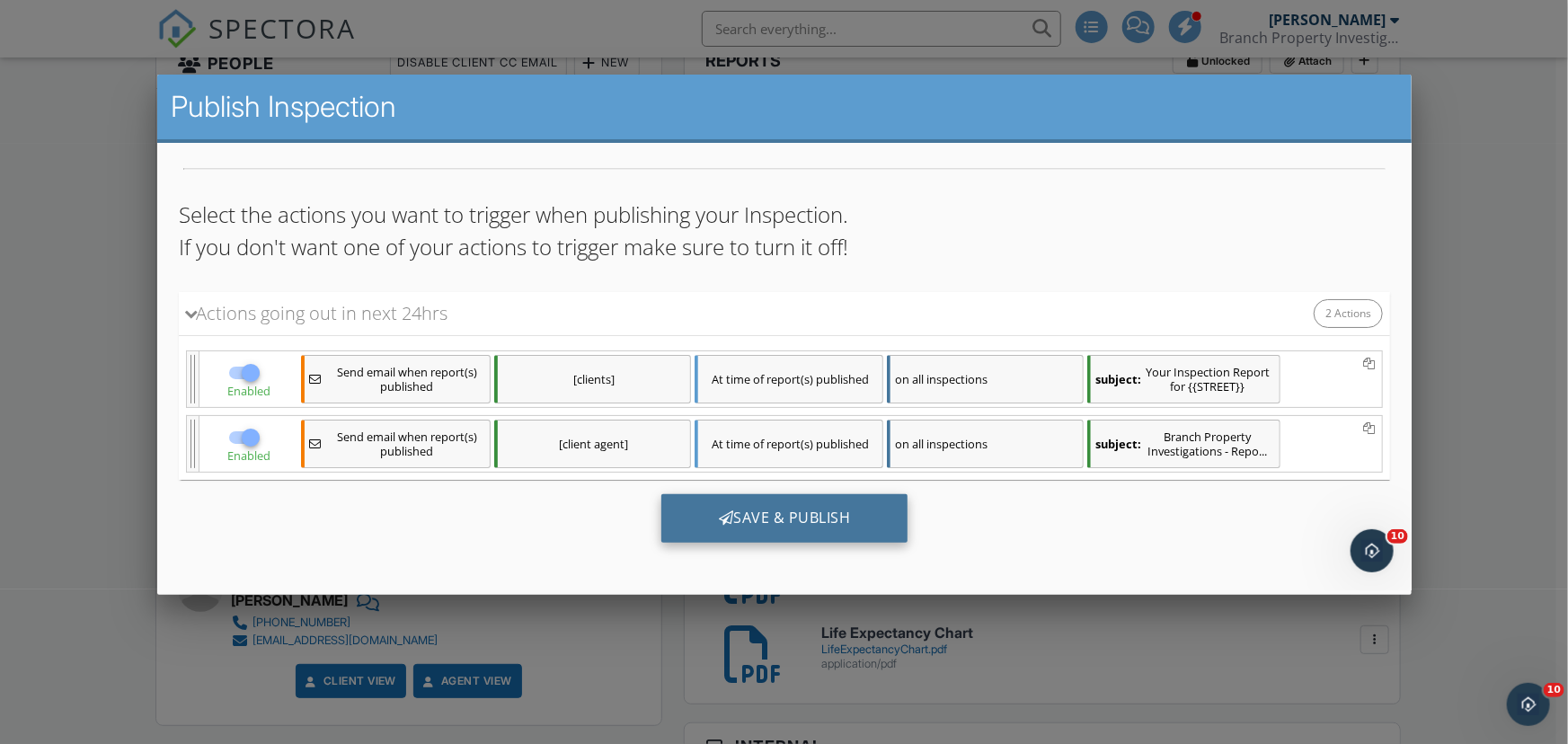
click at [776, 518] on div "Save & Publish" at bounding box center [784, 518] width 247 height 49
